Goal: Information Seeking & Learning: Check status

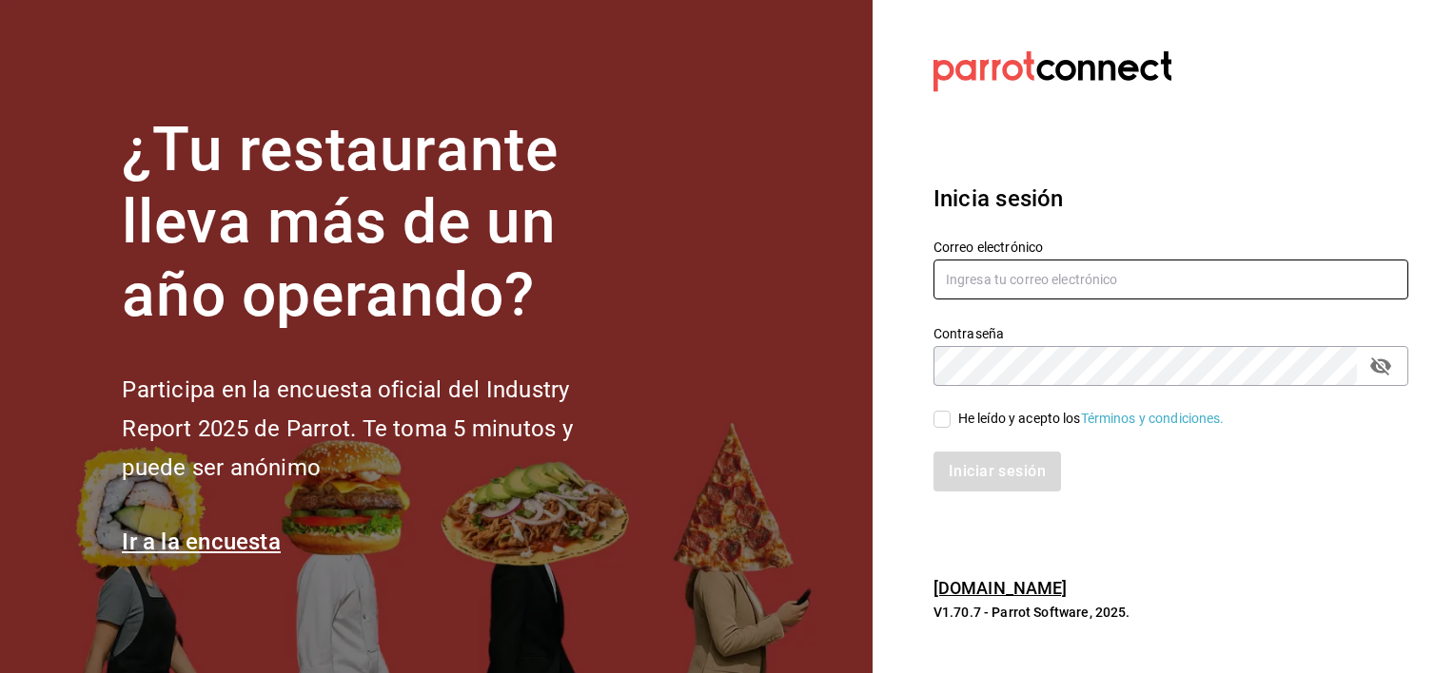
type input "[EMAIL_ADDRESS][DOMAIN_NAME]"
click at [948, 420] on input "He leído y acepto los Términos y condiciones." at bounding box center [941, 419] width 17 height 17
checkbox input "true"
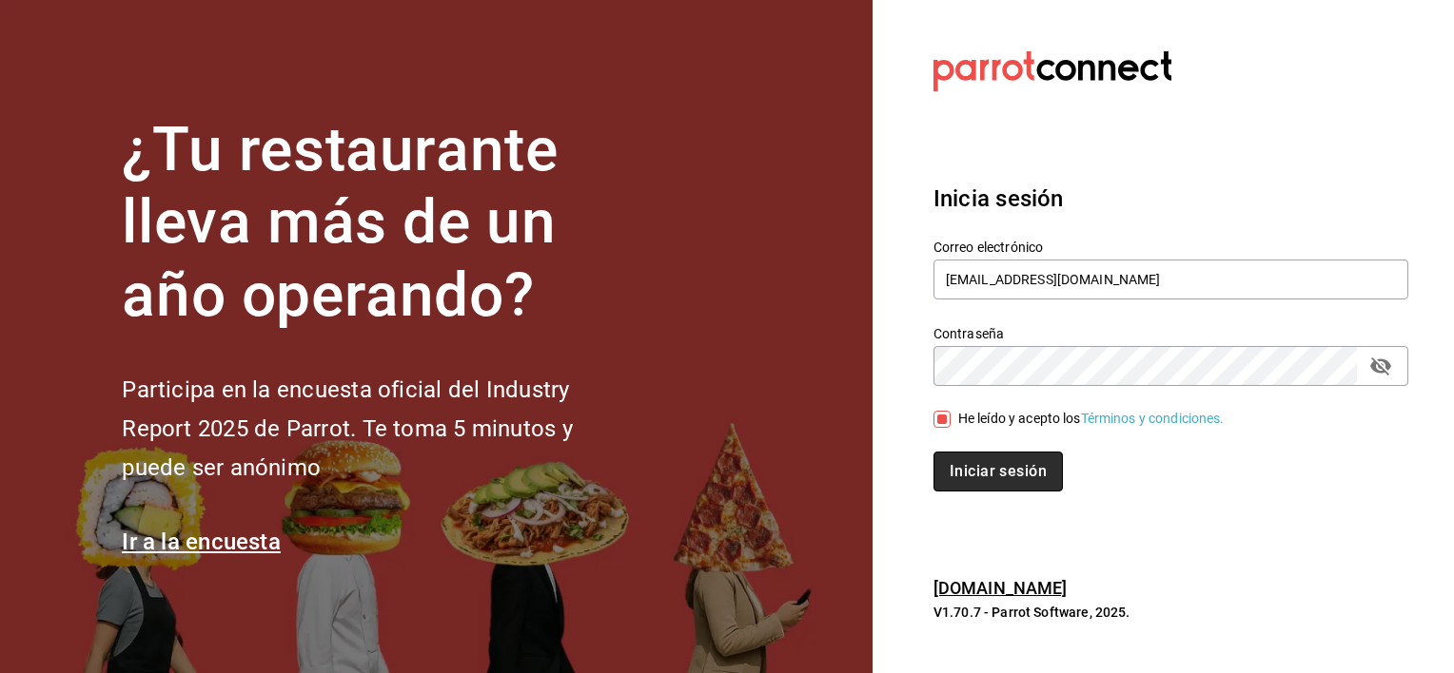
click at [986, 465] on button "Iniciar sesión" at bounding box center [997, 472] width 129 height 40
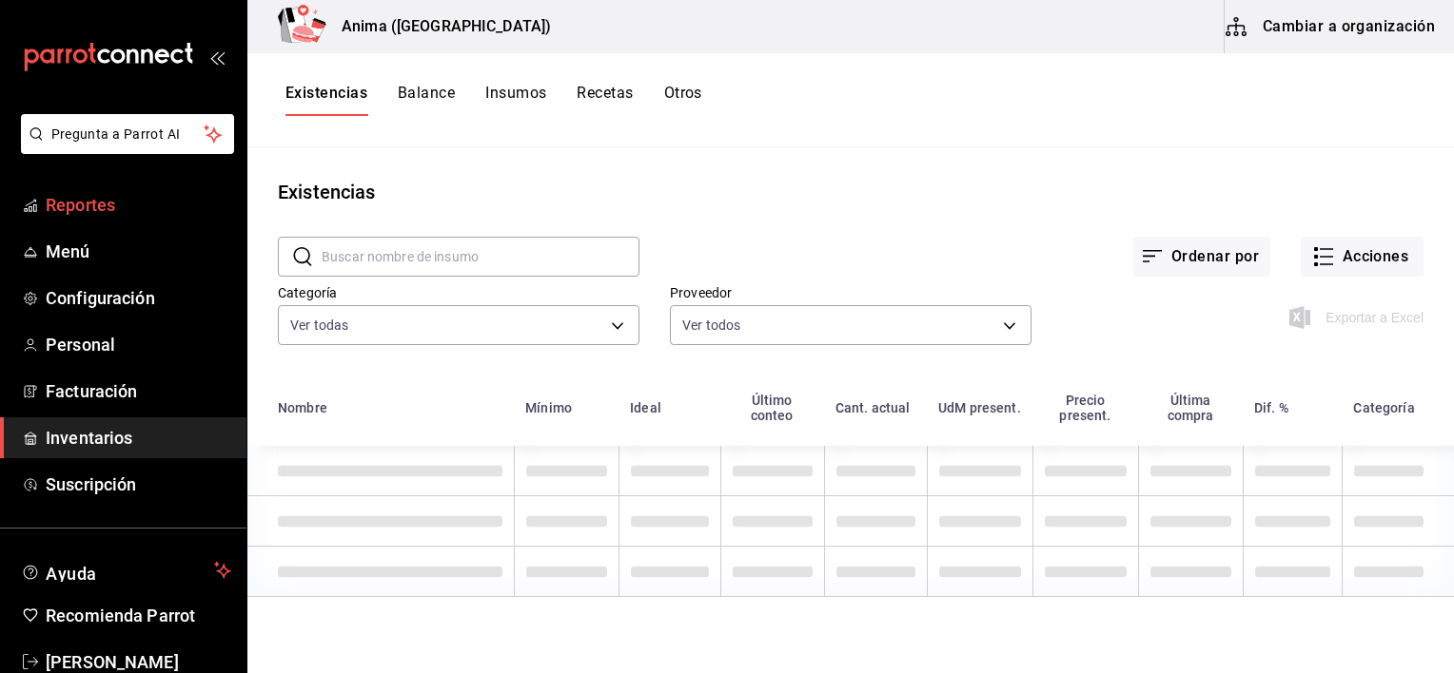
click at [88, 193] on span "Reportes" at bounding box center [138, 205] width 185 height 26
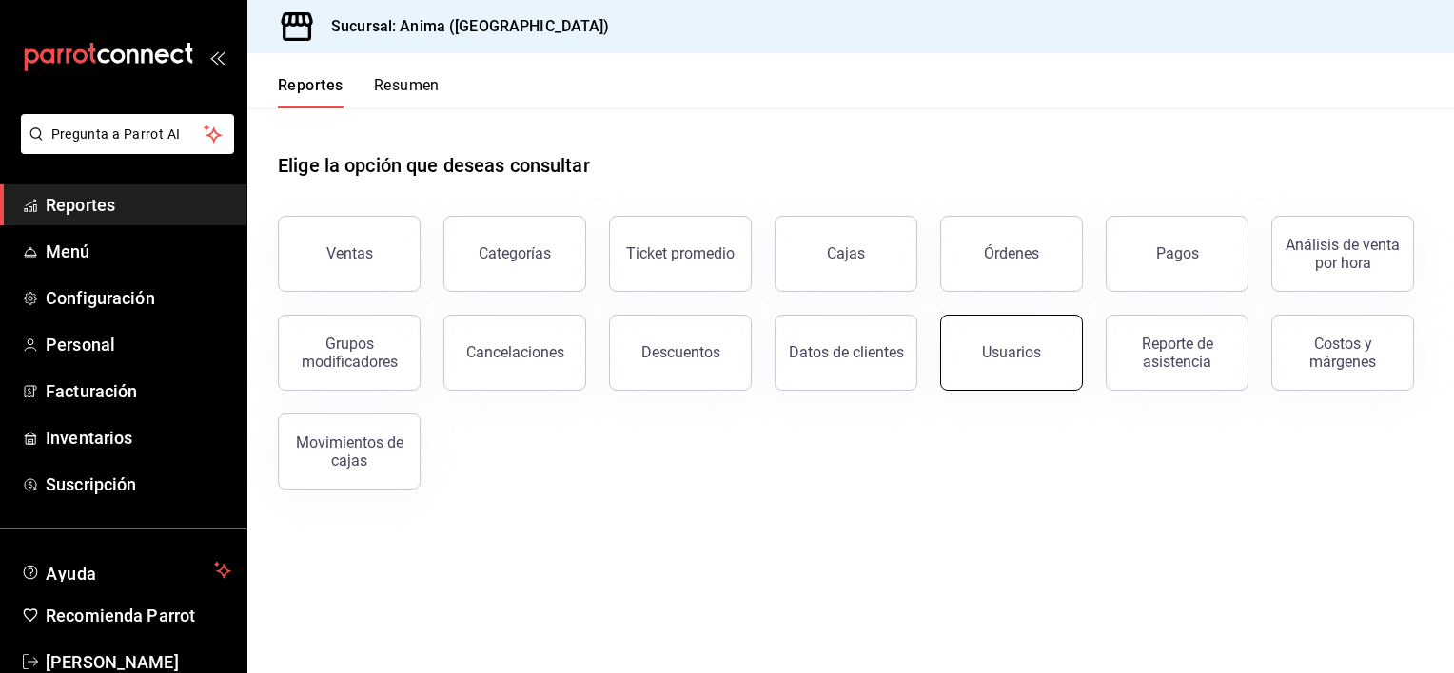
click at [972, 350] on button "Usuarios" at bounding box center [1011, 353] width 143 height 76
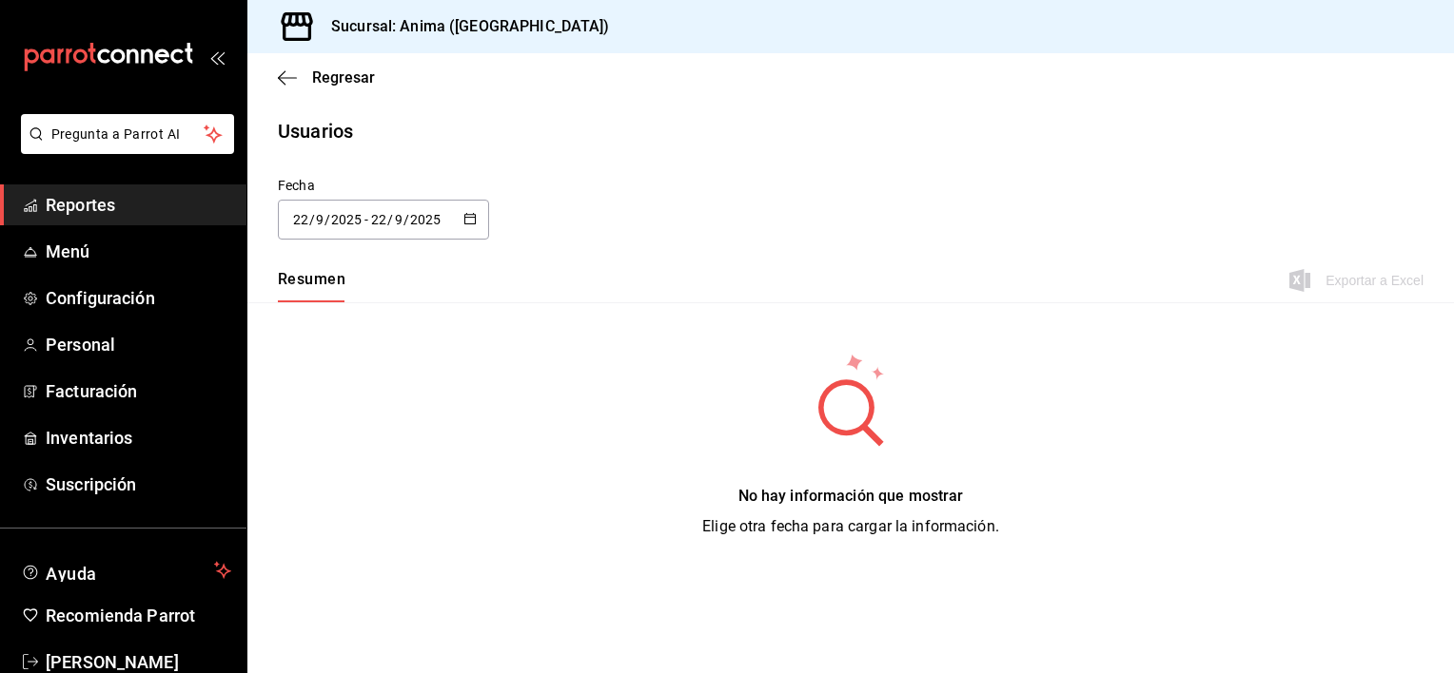
click at [476, 223] on icon "button" at bounding box center [469, 218] width 13 height 13
click at [394, 493] on li "Rango de fechas" at bounding box center [368, 494] width 180 height 43
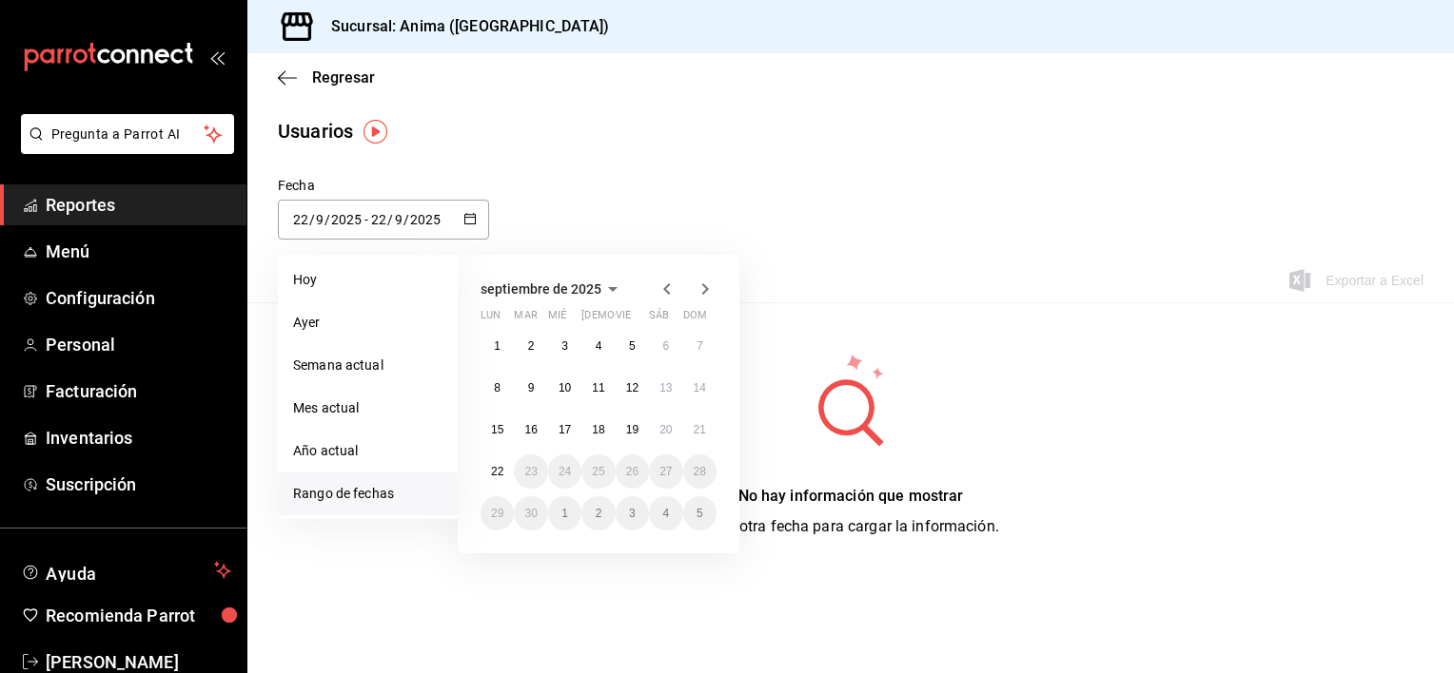
click at [384, 492] on li "Rango de fechas" at bounding box center [368, 494] width 180 height 43
click at [642, 427] on button "19" at bounding box center [631, 430] width 33 height 34
click at [489, 477] on button "22" at bounding box center [496, 472] width 33 height 34
type input "[DATE]"
type input "19"
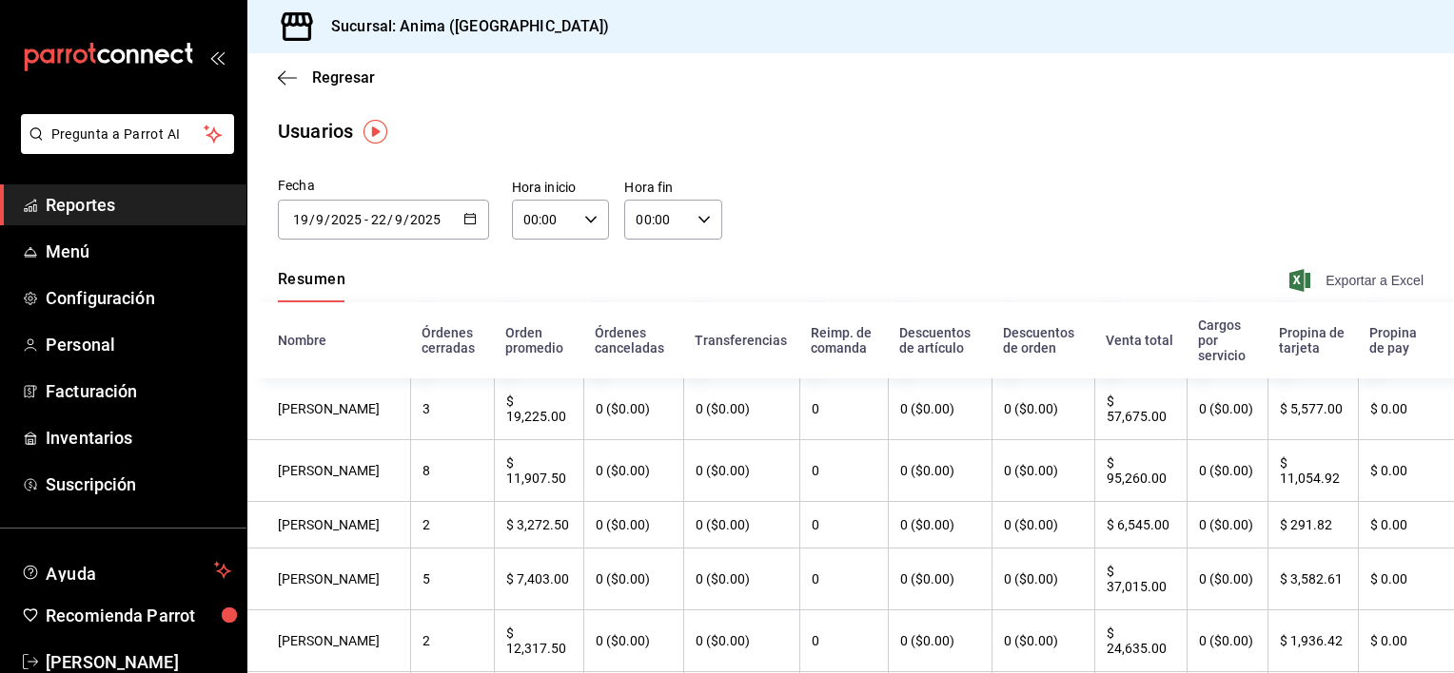
click at [1327, 274] on span "Exportar a Excel" at bounding box center [1358, 280] width 130 height 23
click at [114, 197] on span "Reportes" at bounding box center [138, 205] width 185 height 26
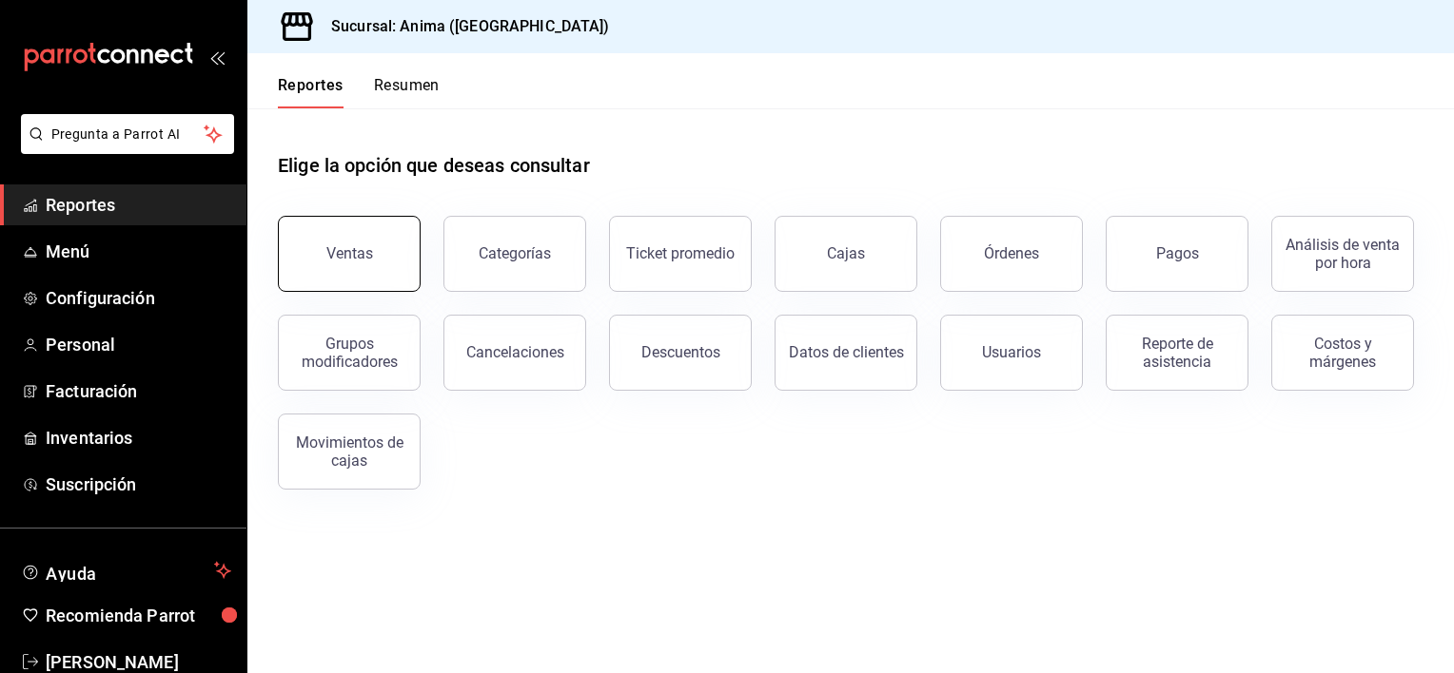
click at [321, 226] on button "Ventas" at bounding box center [349, 254] width 143 height 76
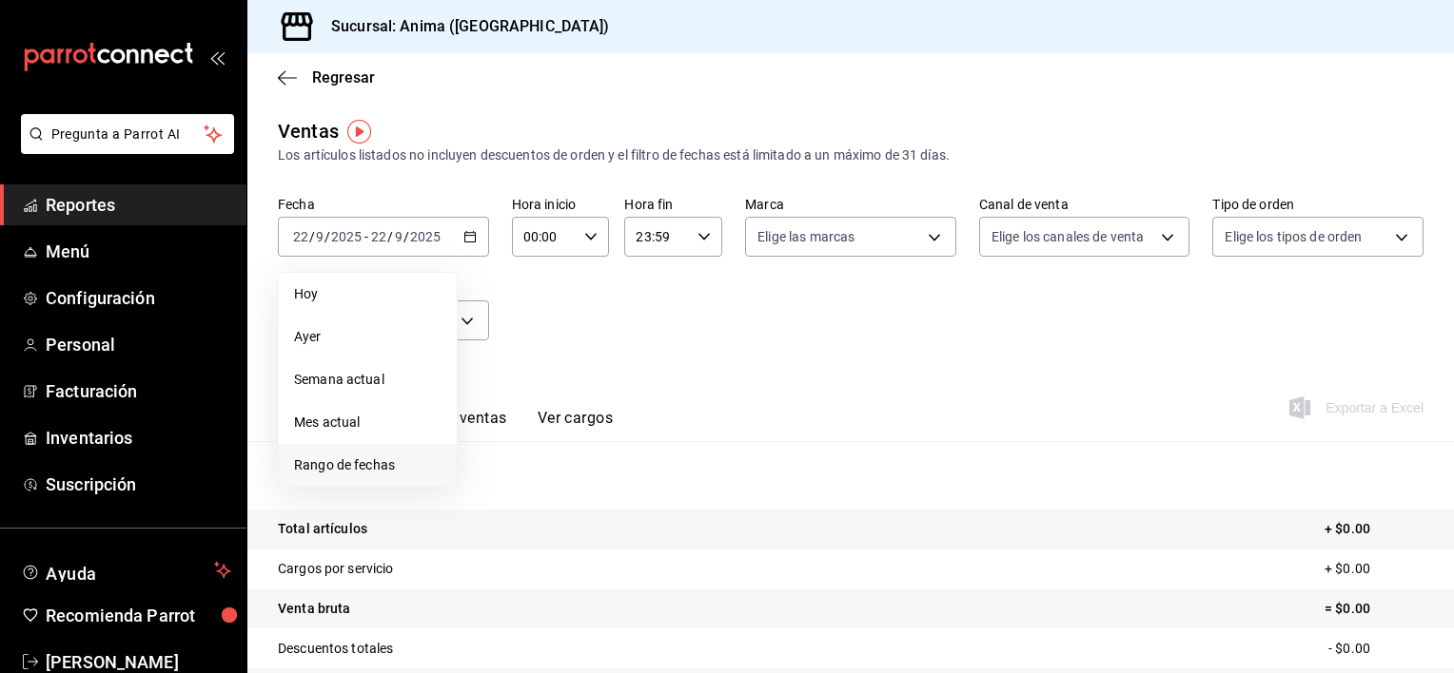
click at [416, 471] on span "Rango de fechas" at bounding box center [367, 466] width 147 height 20
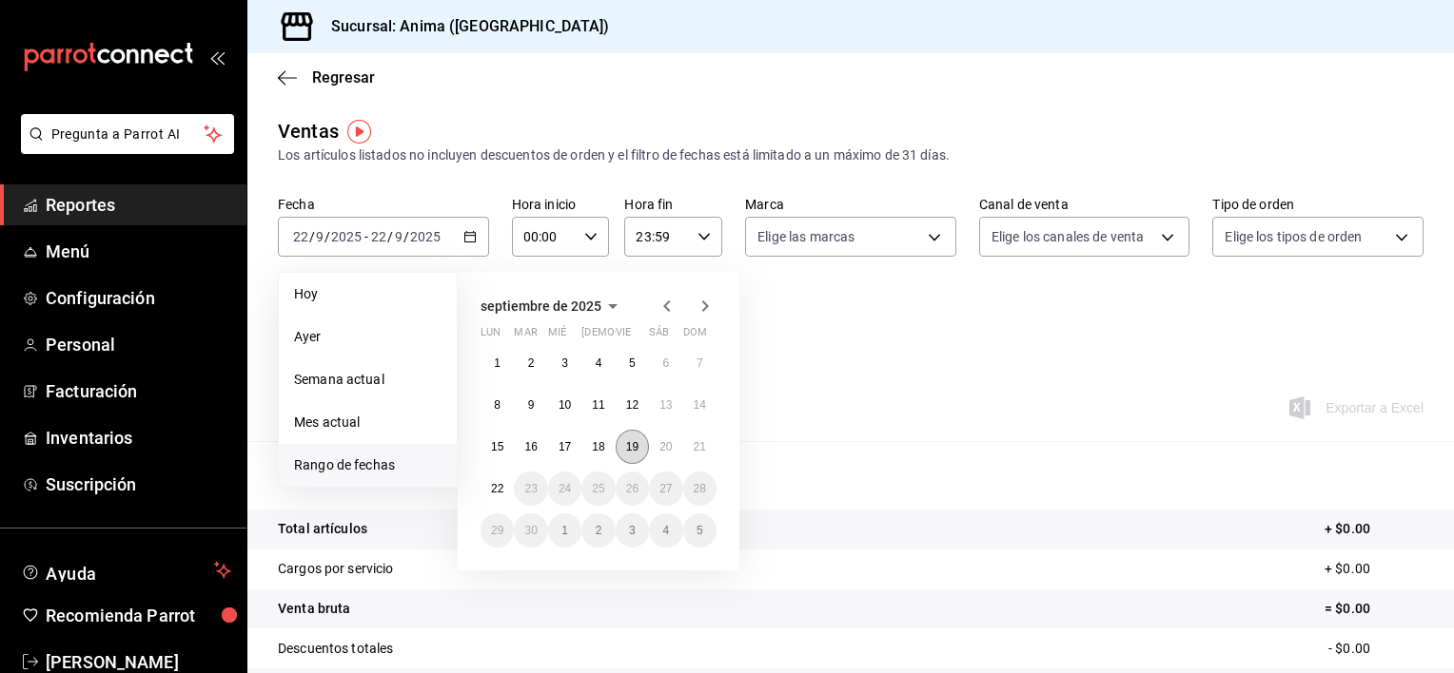
click at [634, 440] on abbr "19" at bounding box center [632, 446] width 12 height 13
click at [499, 487] on abbr "22" at bounding box center [497, 488] width 12 height 13
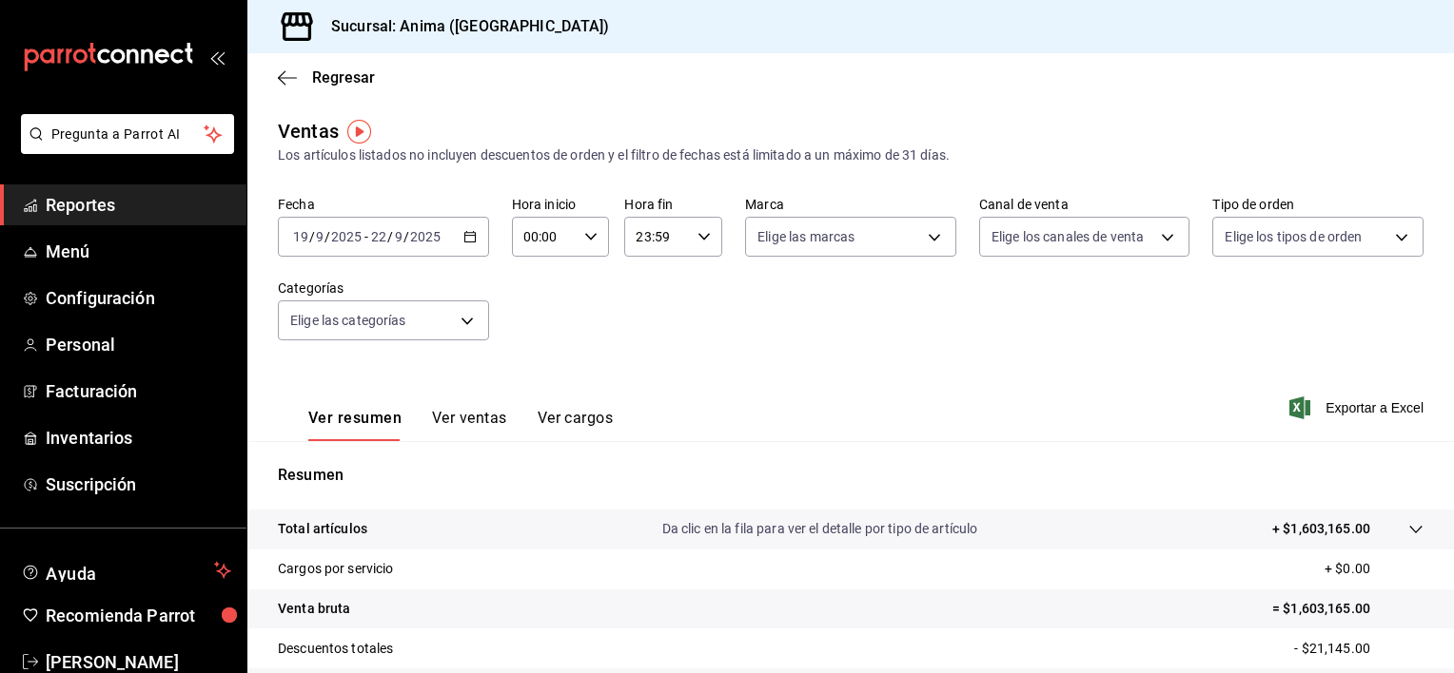
click at [983, 166] on div "Ventas Los artículos listados no incluyen descuentos de orden y el filtro de fe…" at bounding box center [850, 499] width 1206 height 764
click at [171, 199] on span "Reportes" at bounding box center [138, 205] width 185 height 26
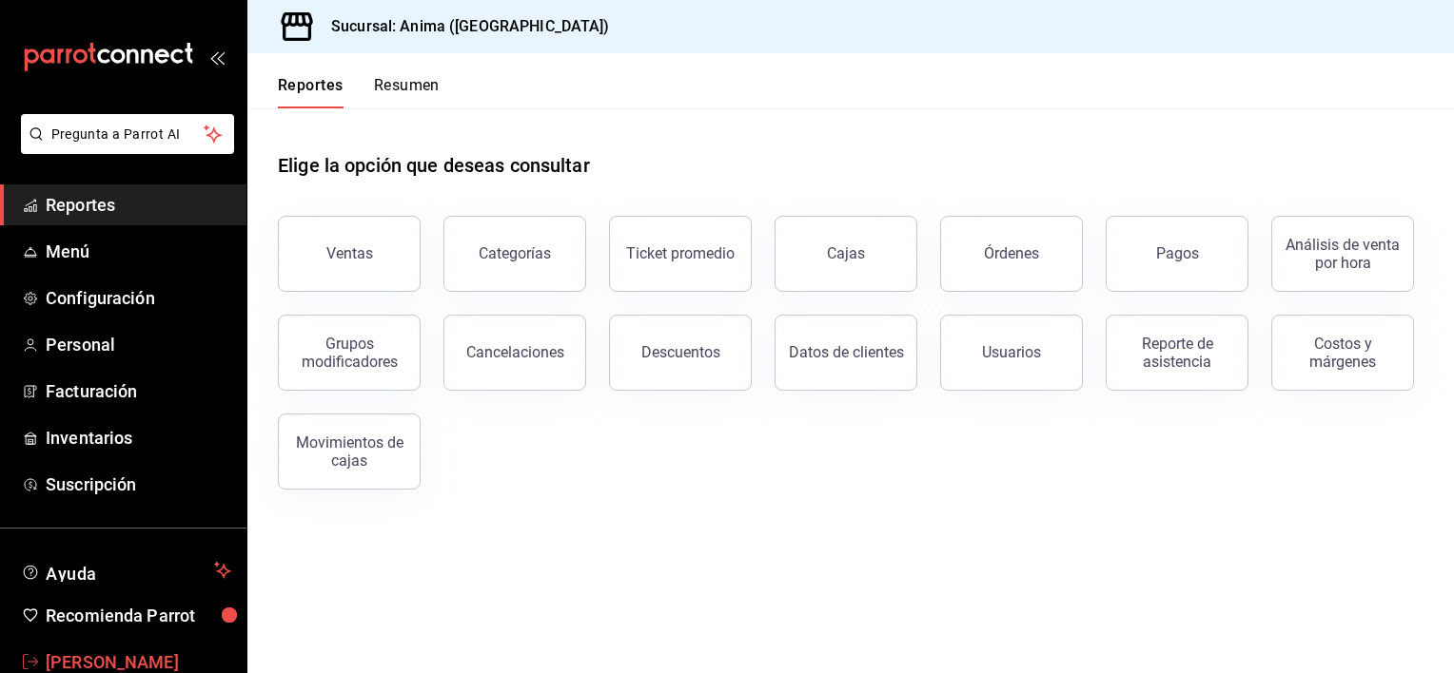
click at [171, 656] on span "Vanessa Robles" at bounding box center [138, 663] width 185 height 26
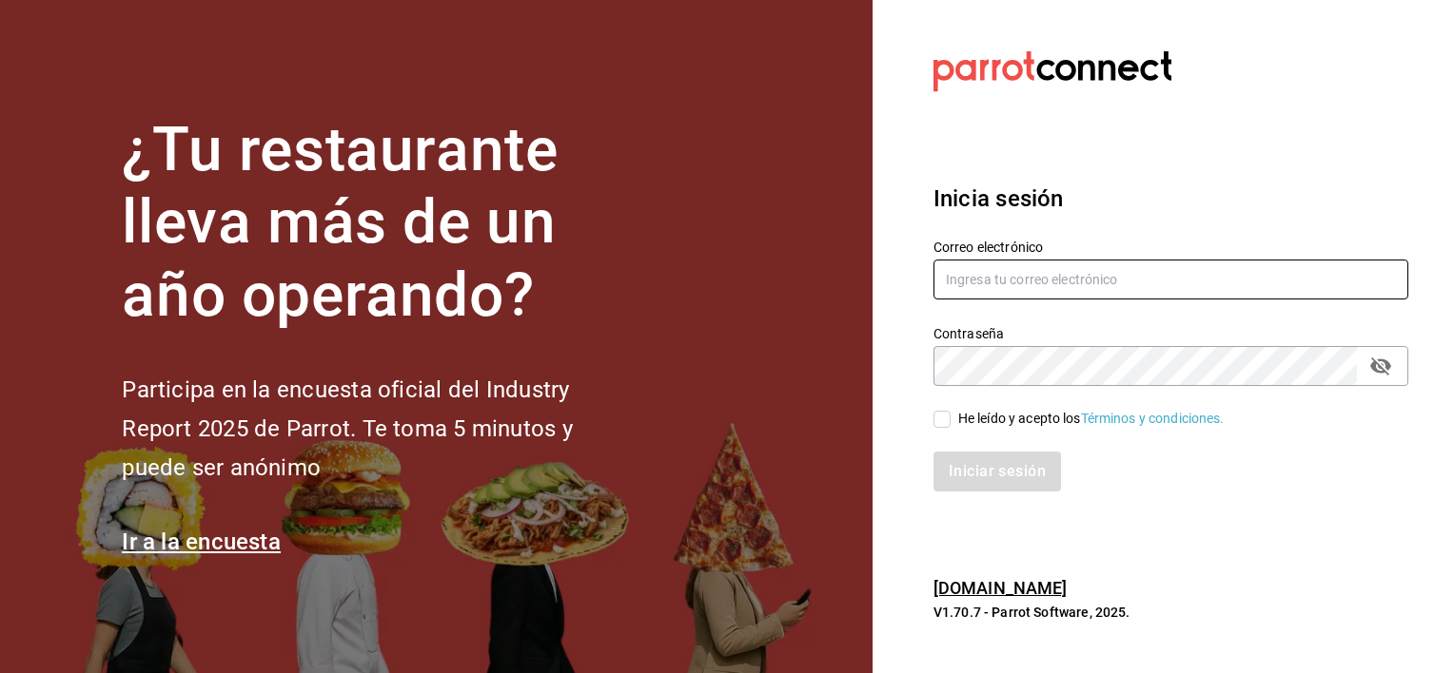
type input "[EMAIL_ADDRESS][DOMAIN_NAME]"
